Goal: Check status: Check status

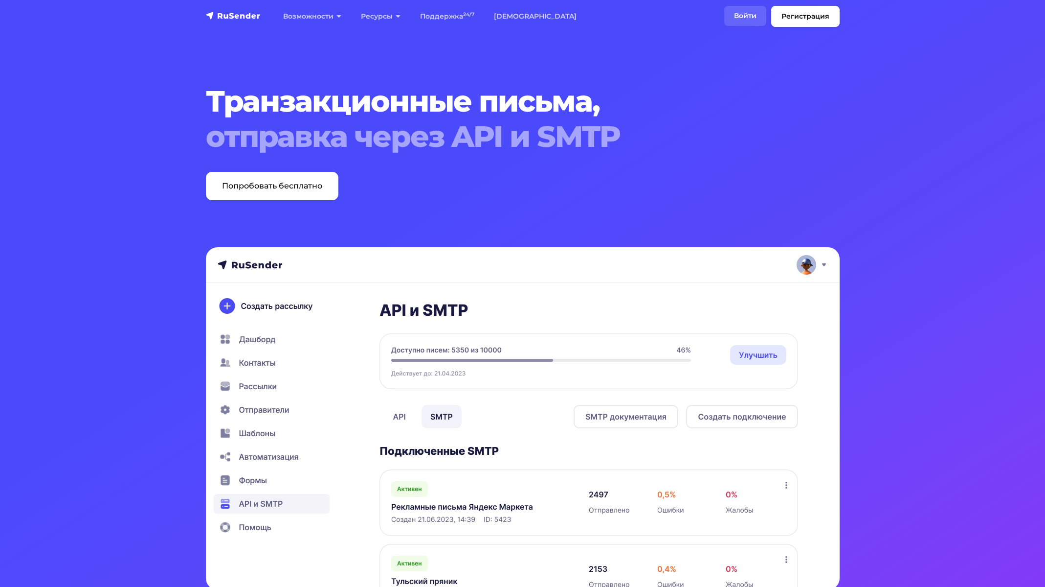
click at [731, 6] on link "Войти" at bounding box center [745, 16] width 42 height 20
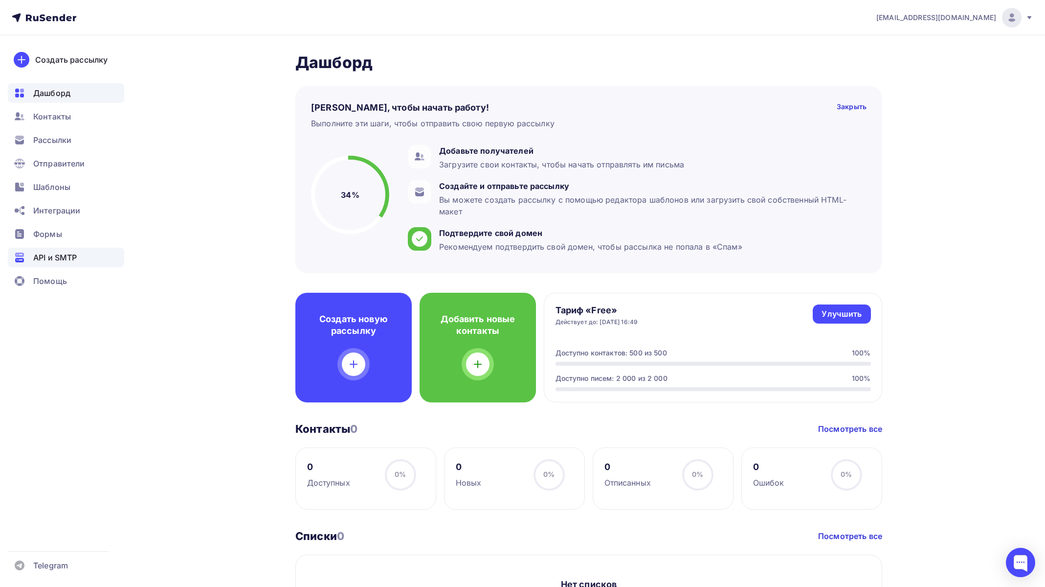
click at [54, 259] on span "API и SMTP" at bounding box center [55, 257] width 44 height 12
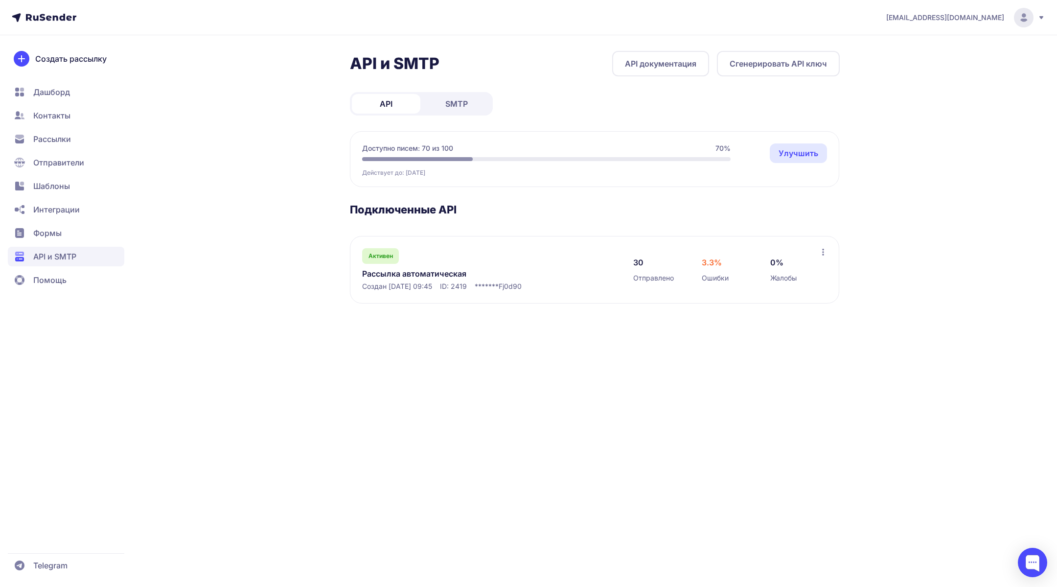
click at [409, 157] on div at bounding box center [417, 159] width 111 height 4
click at [373, 252] on span "Активен" at bounding box center [380, 256] width 24 height 8
click at [391, 269] on link "Рассылка автоматическая" at bounding box center [462, 274] width 201 height 12
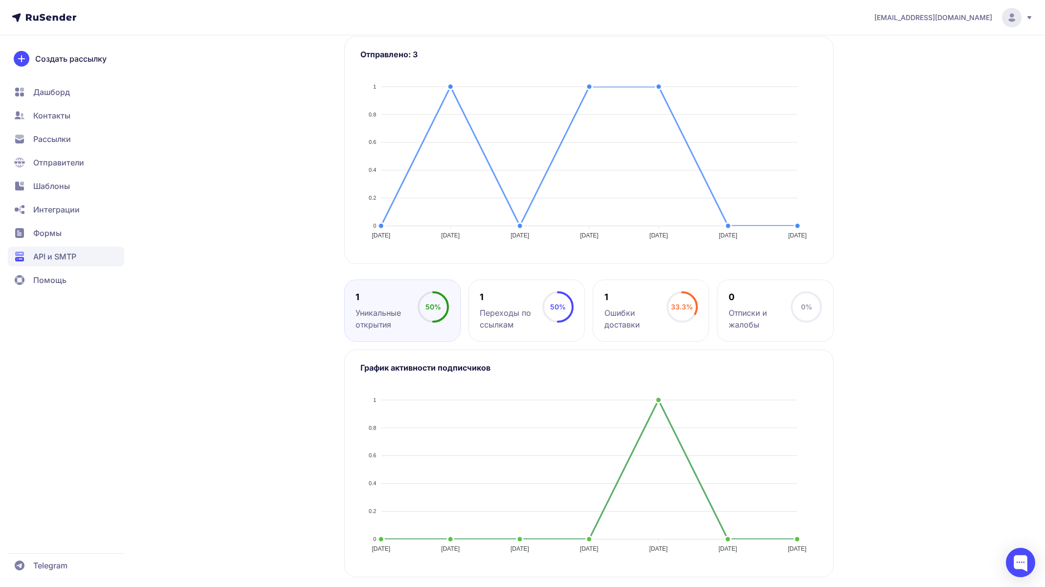
scroll to position [173, 0]
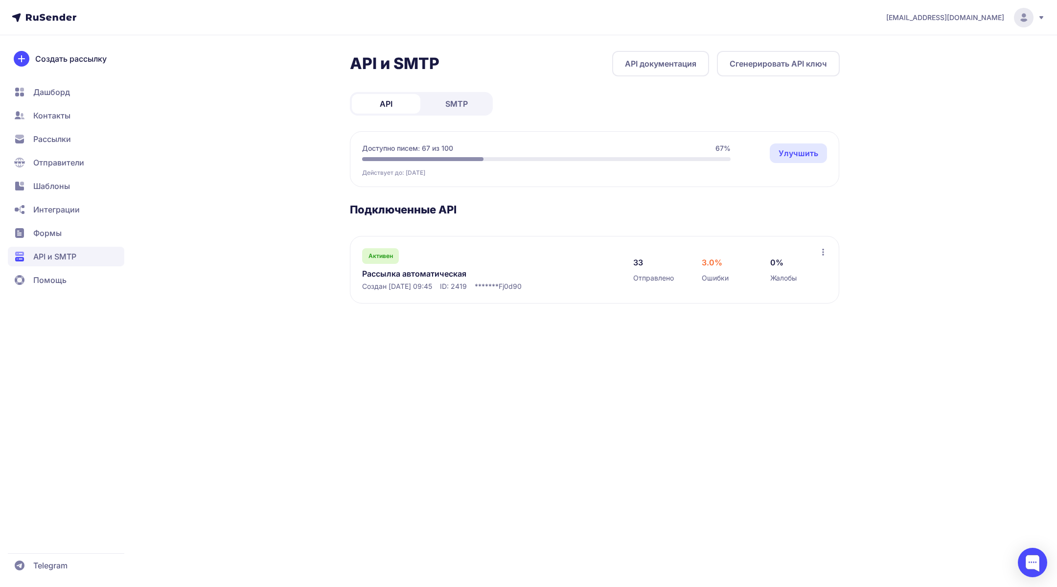
click at [431, 276] on link "Рассылка автоматическая" at bounding box center [462, 274] width 201 height 12
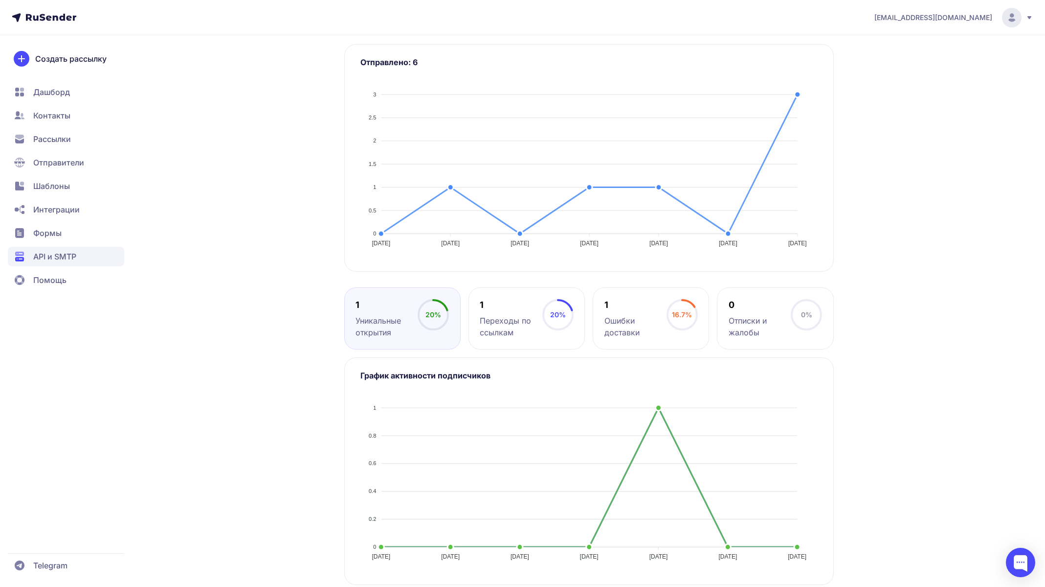
scroll to position [173, 0]
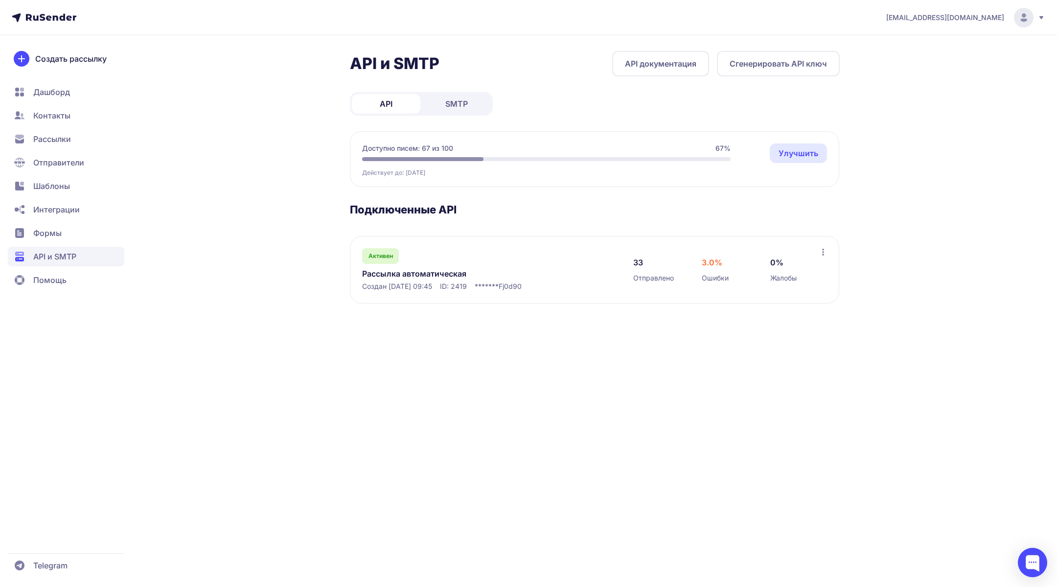
click at [717, 263] on span "3.0%" at bounding box center [711, 262] width 21 height 12
click at [379, 255] on span "Активен" at bounding box center [380, 256] width 24 height 8
click at [451, 274] on link "Рассылка автоматическая" at bounding box center [462, 274] width 201 height 12
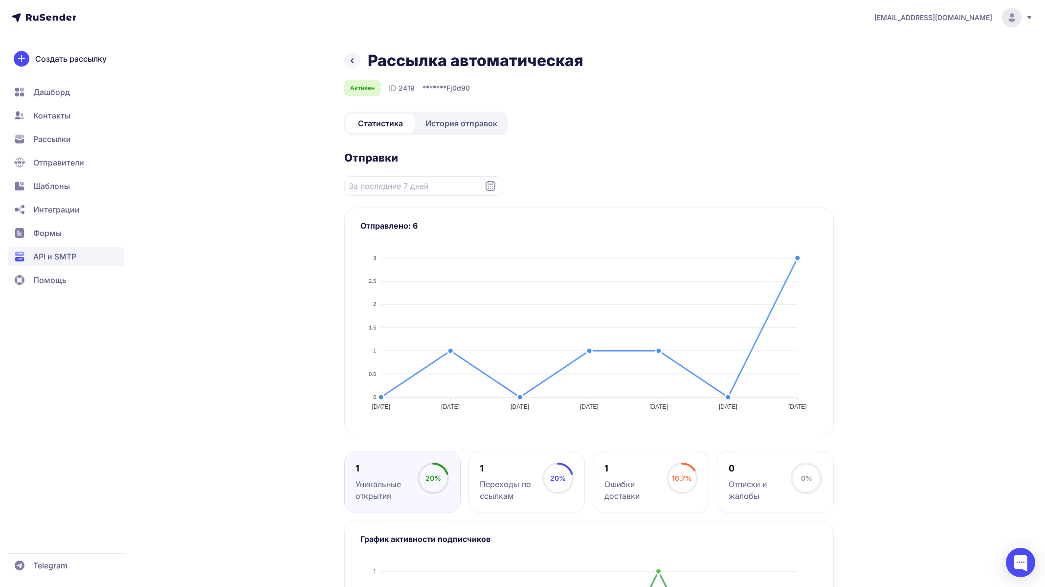
click at [495, 183] on icon at bounding box center [491, 186] width 10 height 10
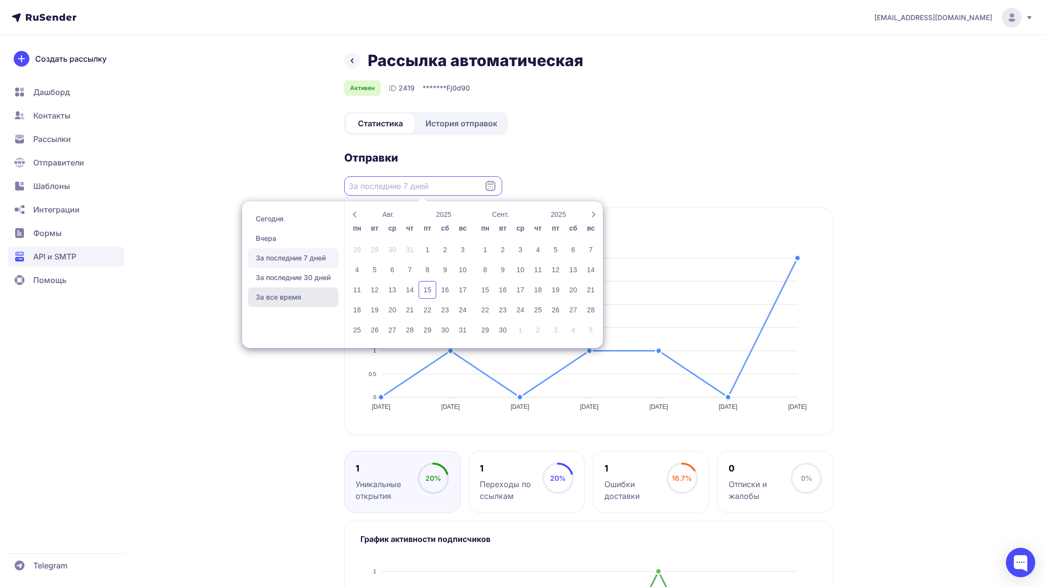
click at [302, 297] on span "За все время" at bounding box center [293, 297] width 90 height 20
type input "[DATE] - [DATE]"
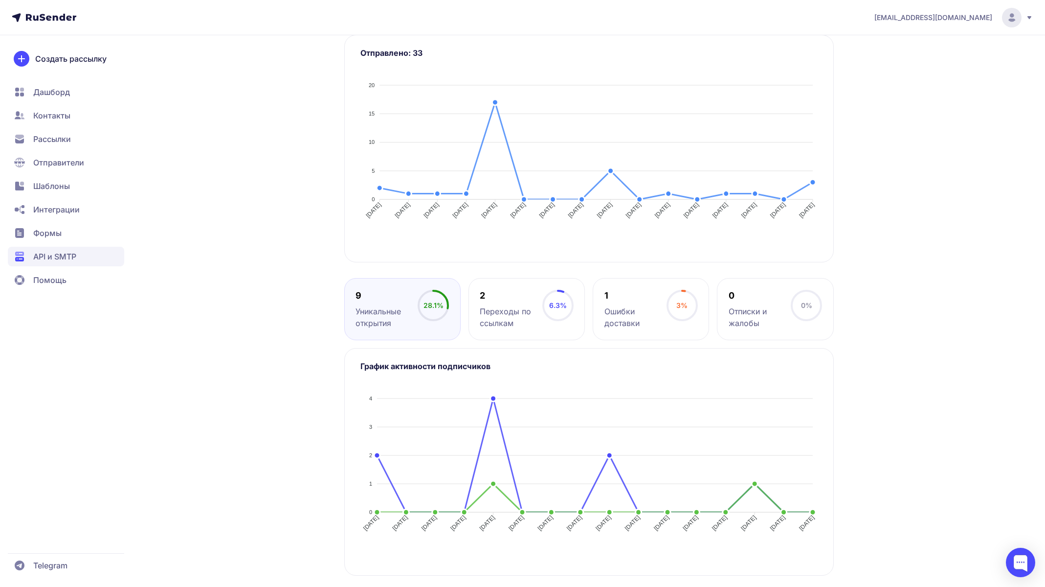
scroll to position [173, 0]
